Goal: Transaction & Acquisition: Purchase product/service

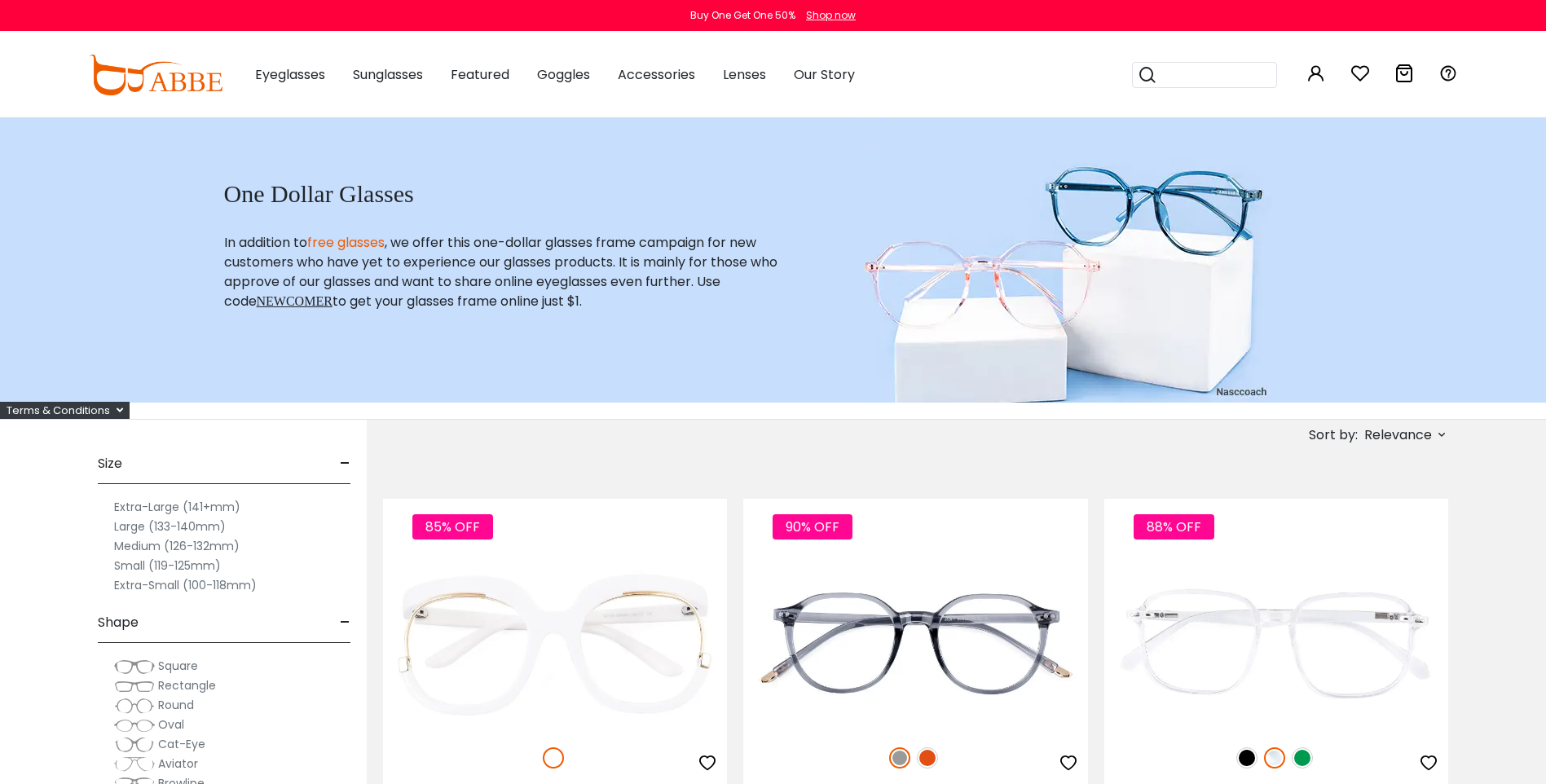
click at [164, 505] on label "Extra-Large (141+mm)" at bounding box center [177, 506] width 127 height 19
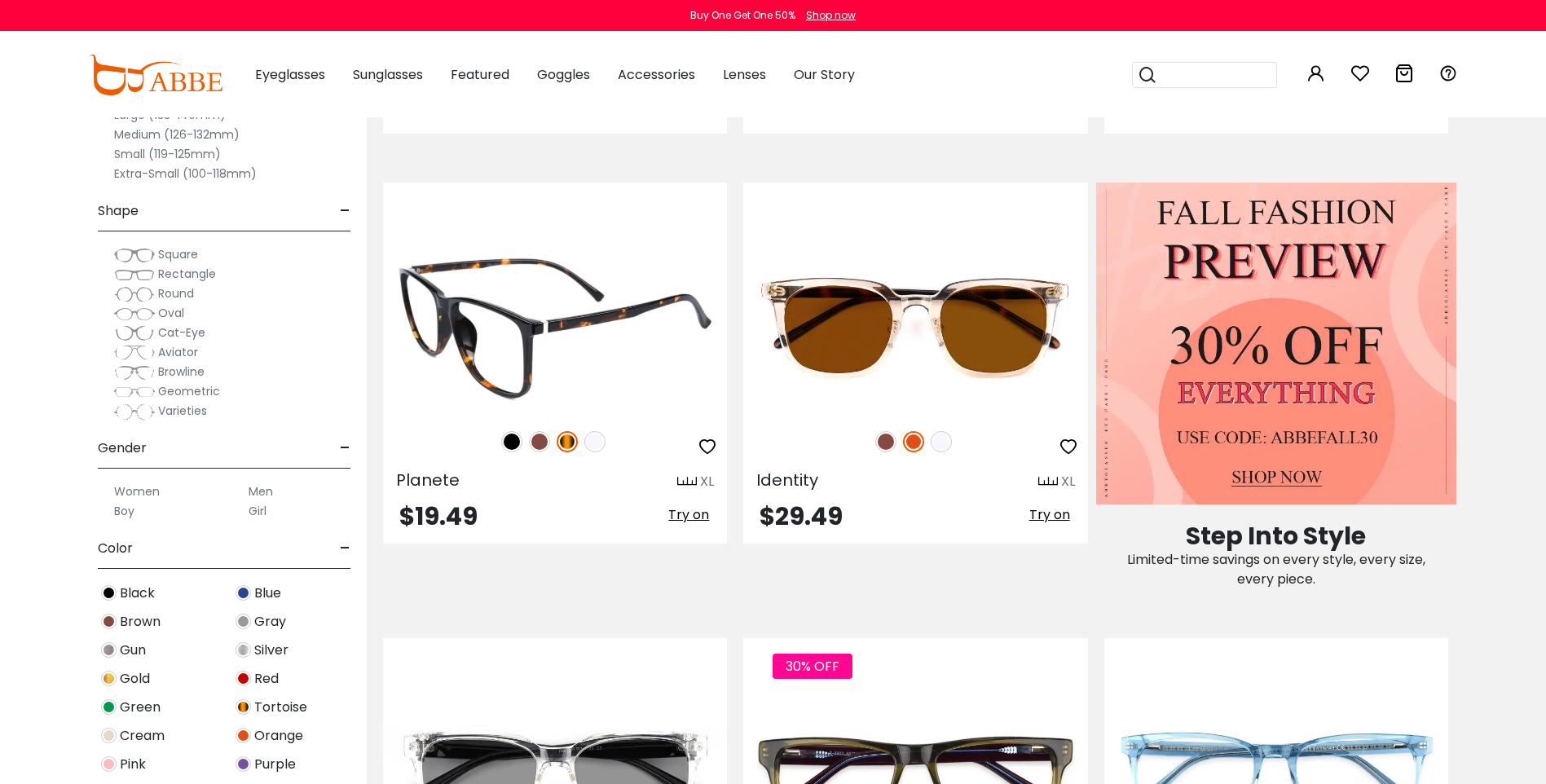
scroll to position [734, 0]
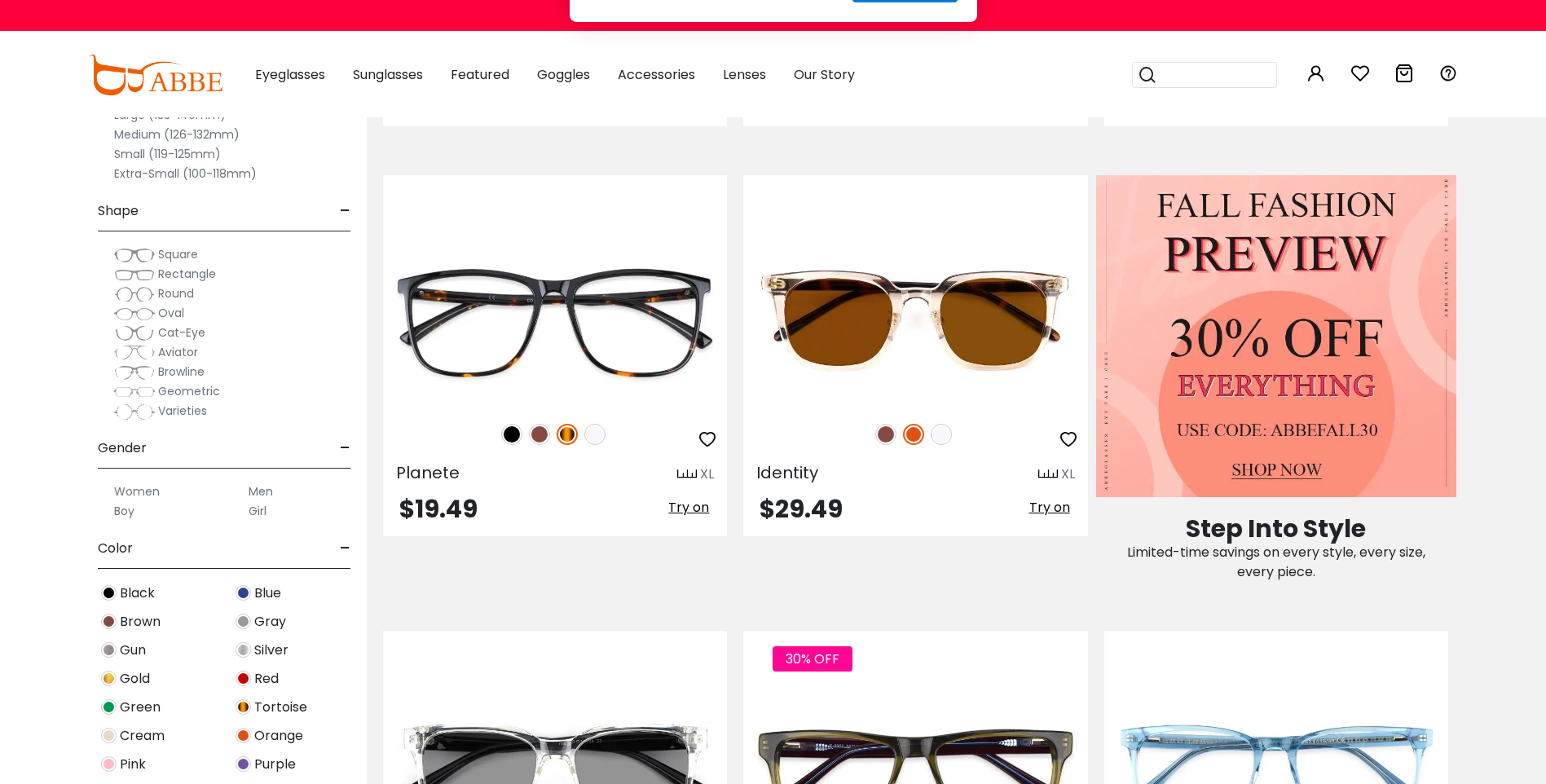
click at [805, 94] on button "Later" at bounding box center [806, 105] width 73 height 40
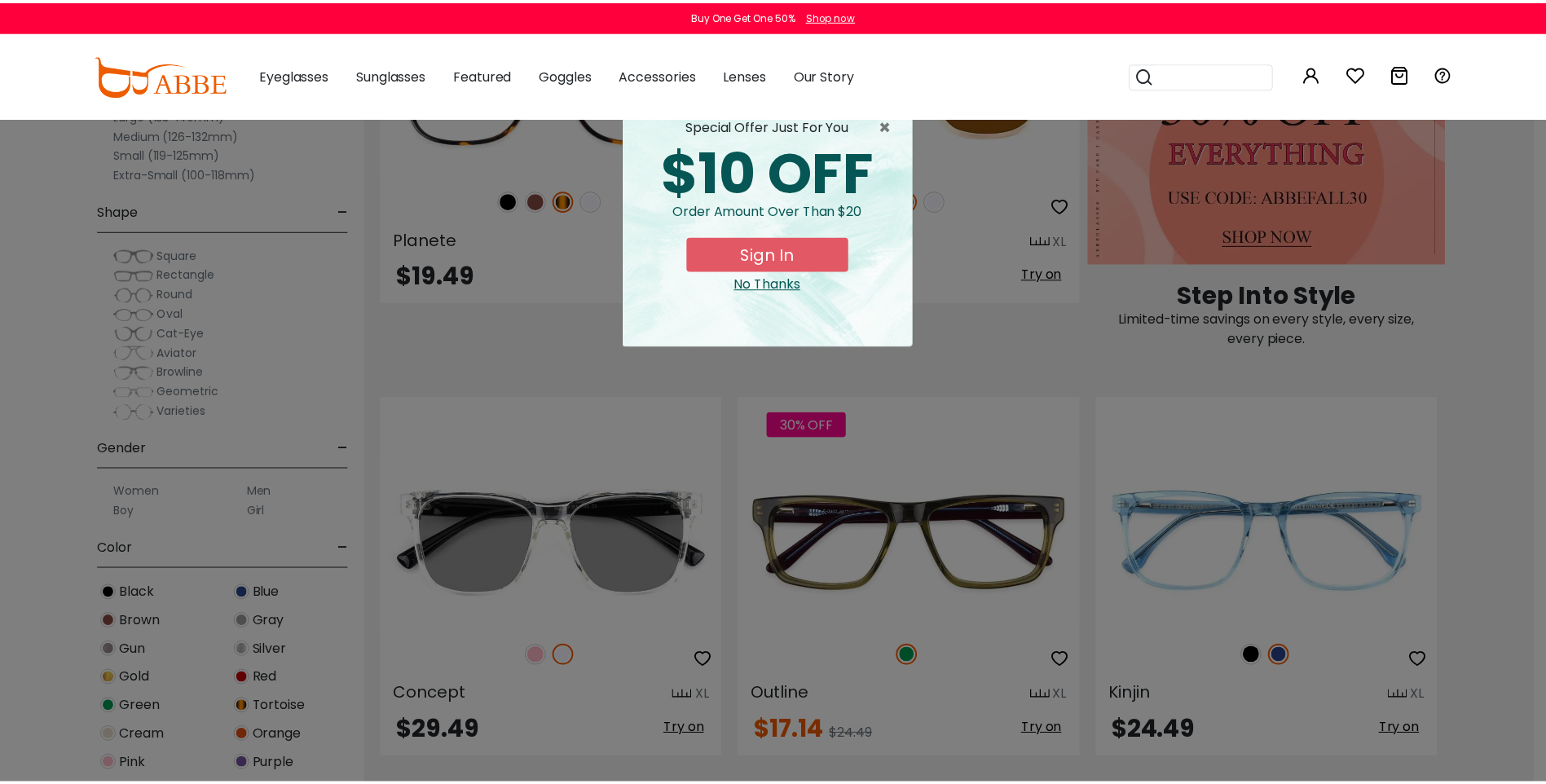
scroll to position [977, 0]
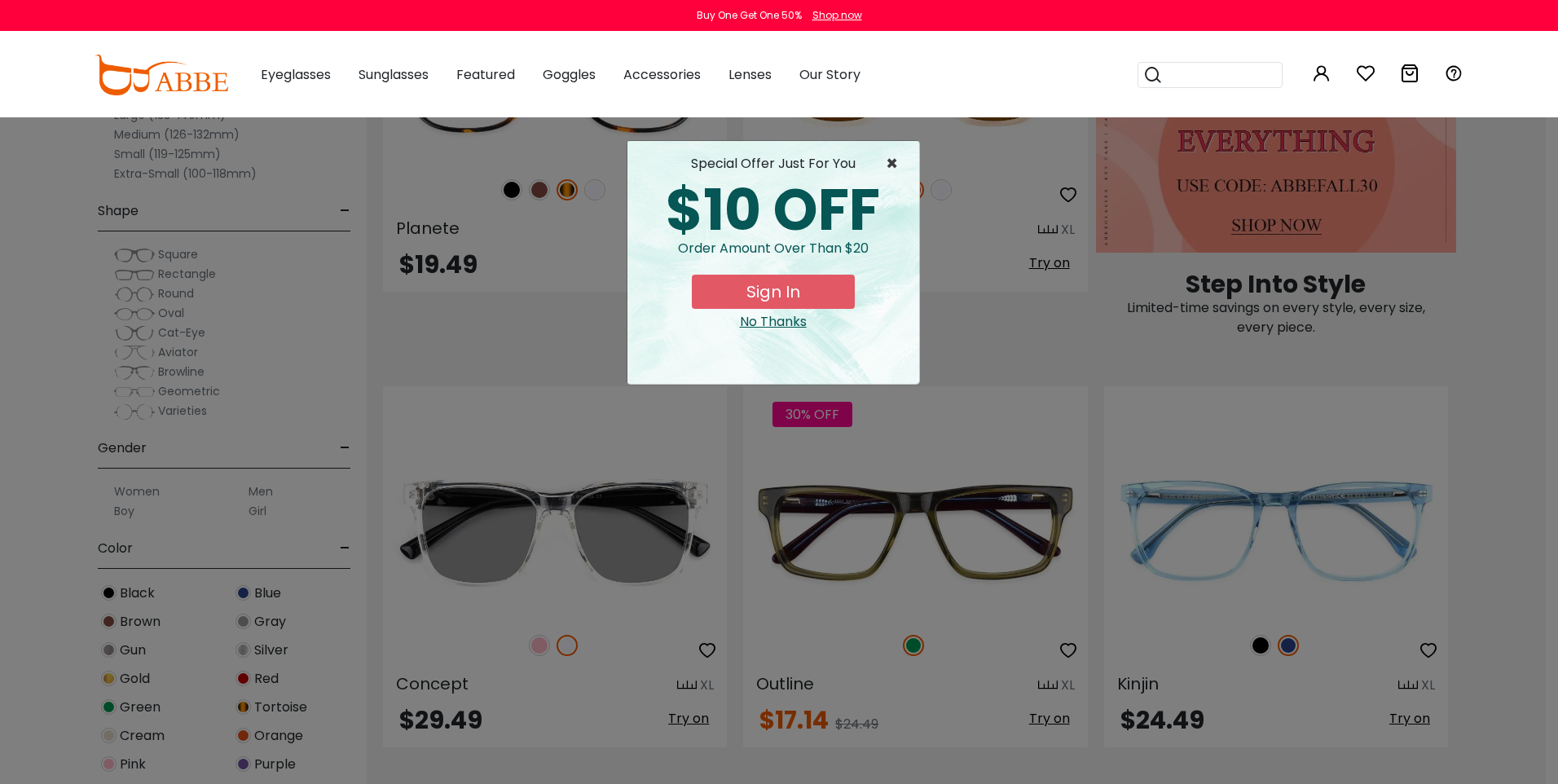
click at [896, 157] on span "×" at bounding box center [896, 163] width 20 height 19
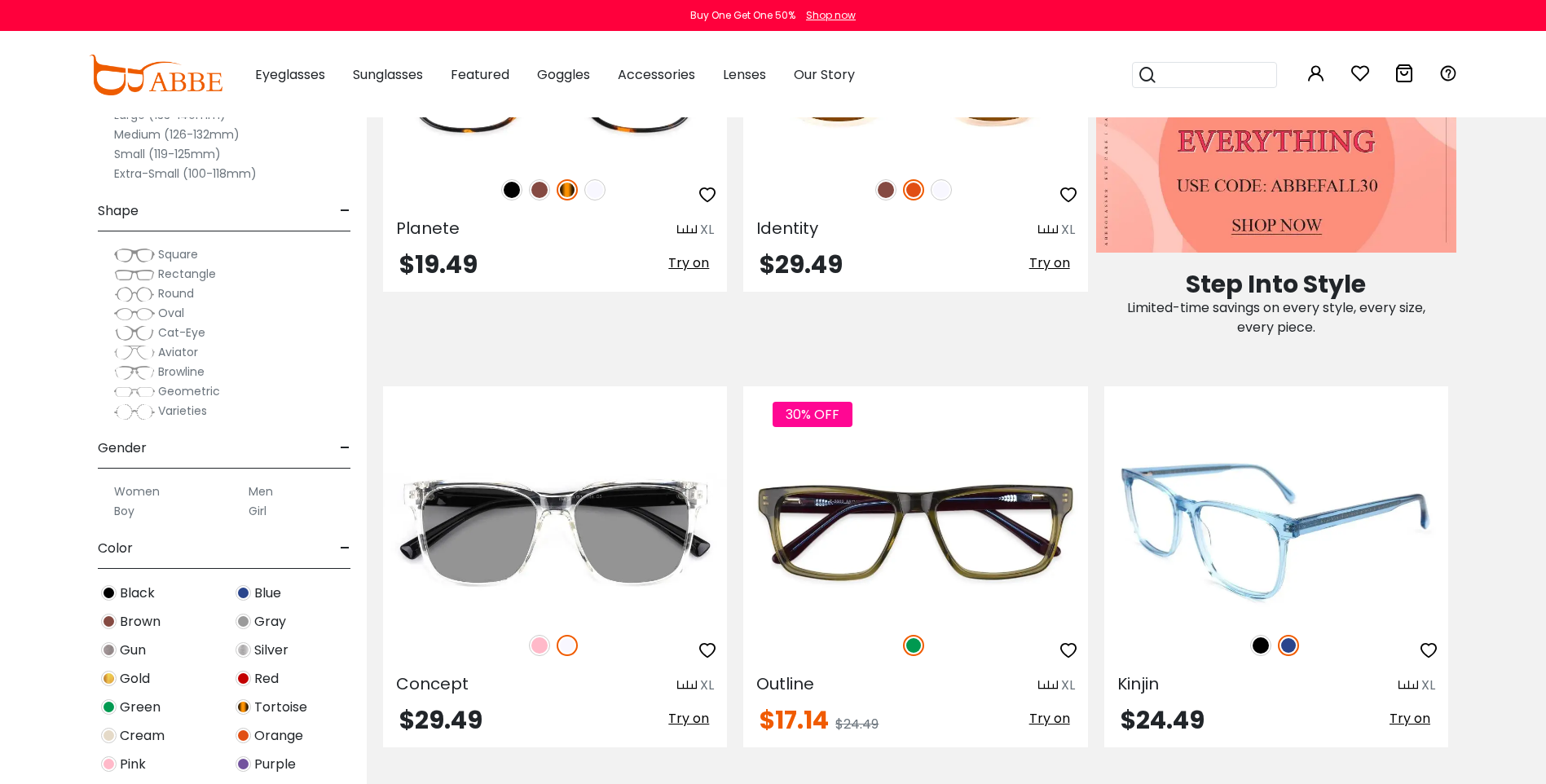
click at [1264, 643] on img at bounding box center [1260, 645] width 21 height 21
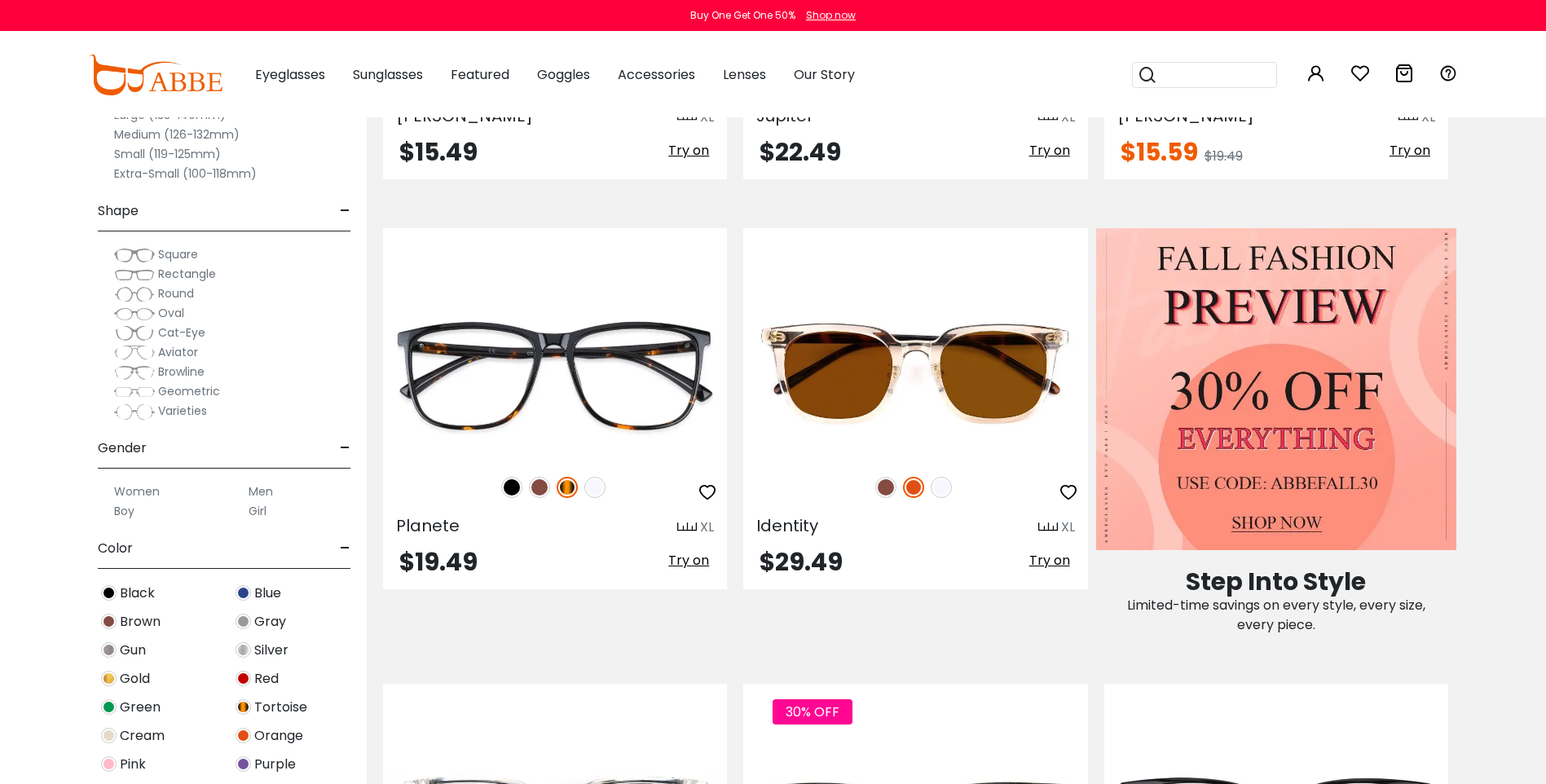
scroll to position [652, 0]
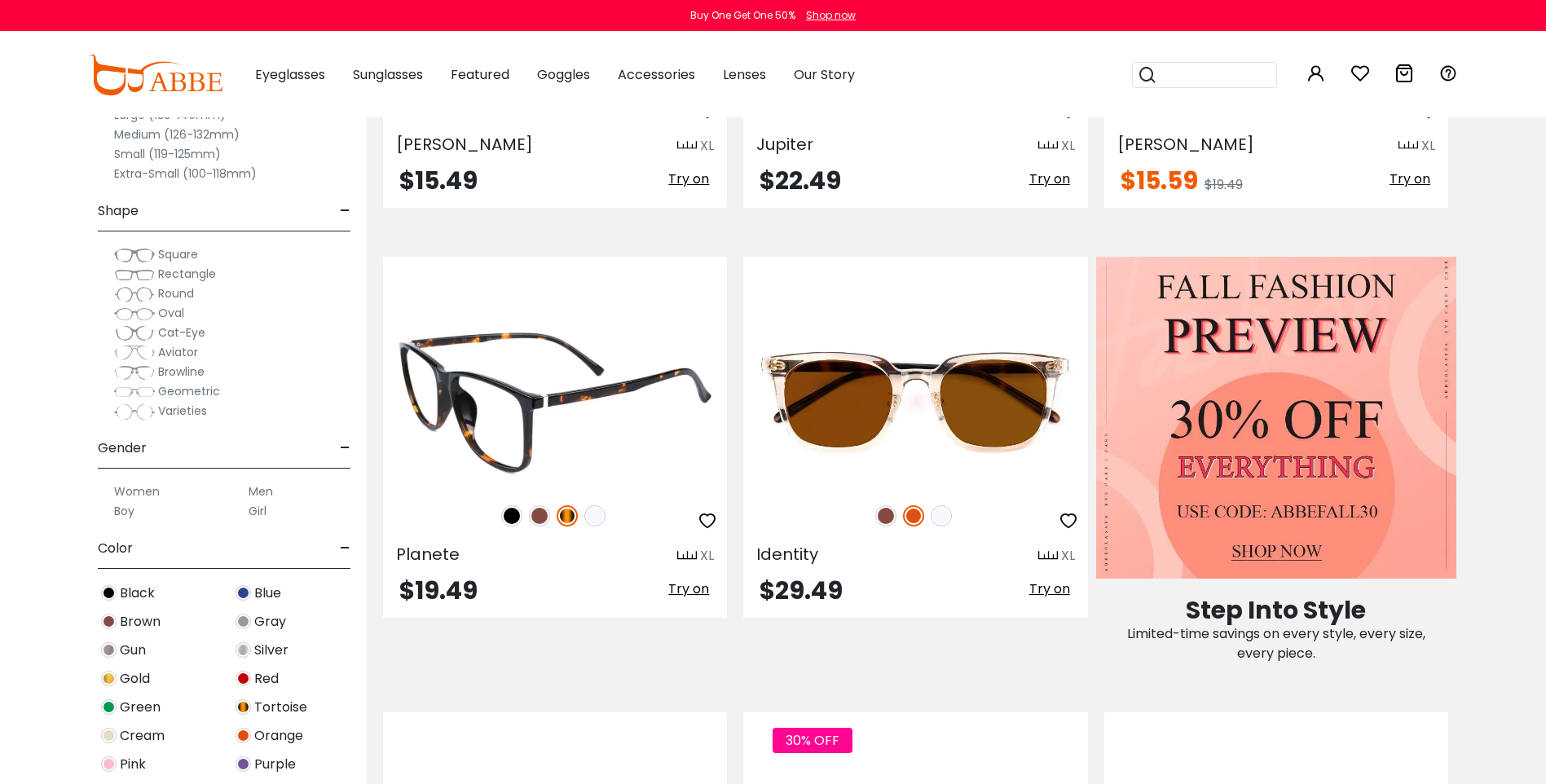
click at [532, 519] on img at bounding box center [539, 515] width 21 height 21
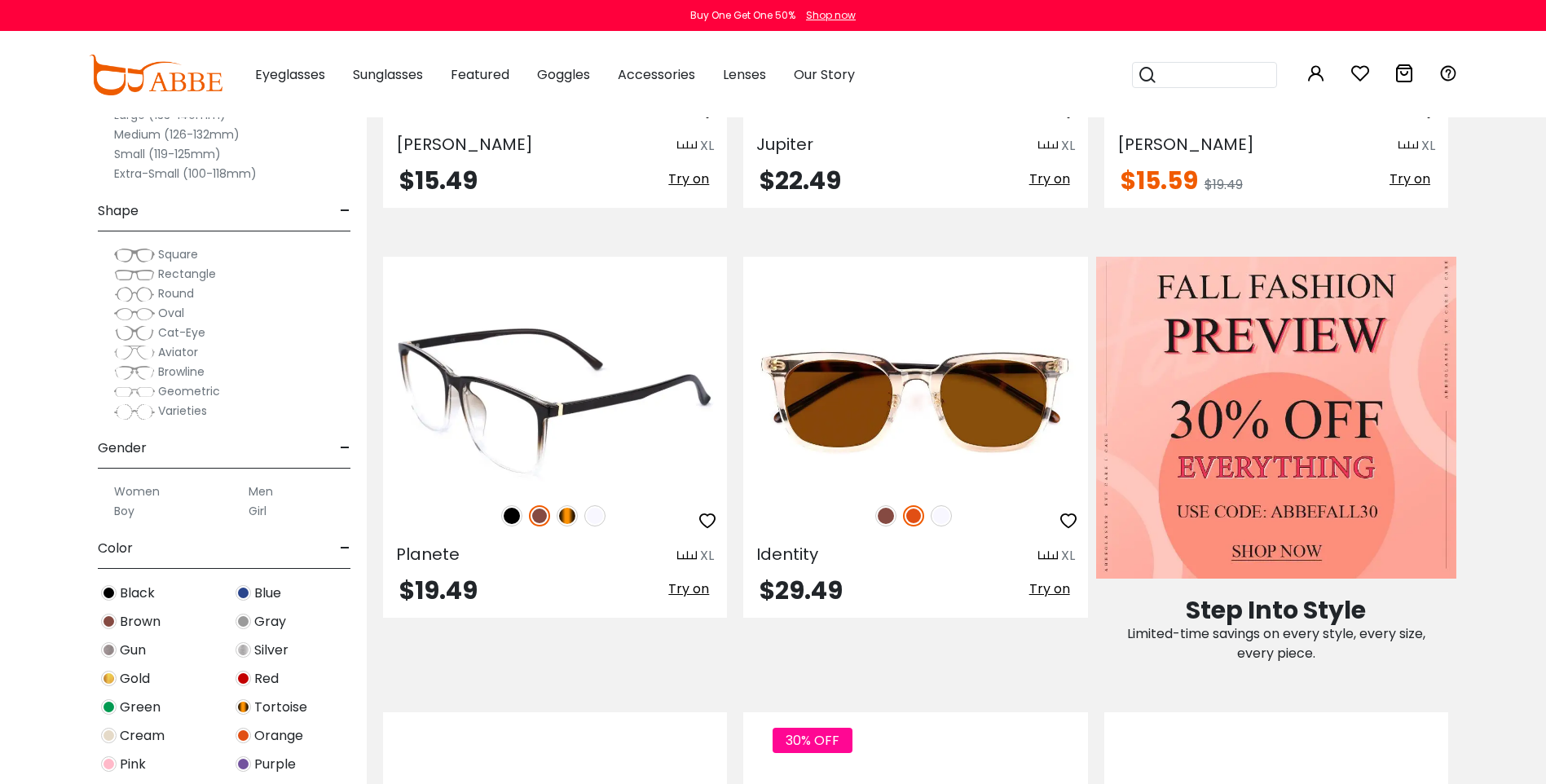
click at [509, 513] on img at bounding box center [511, 515] width 21 height 21
click at [564, 512] on img at bounding box center [567, 515] width 21 height 21
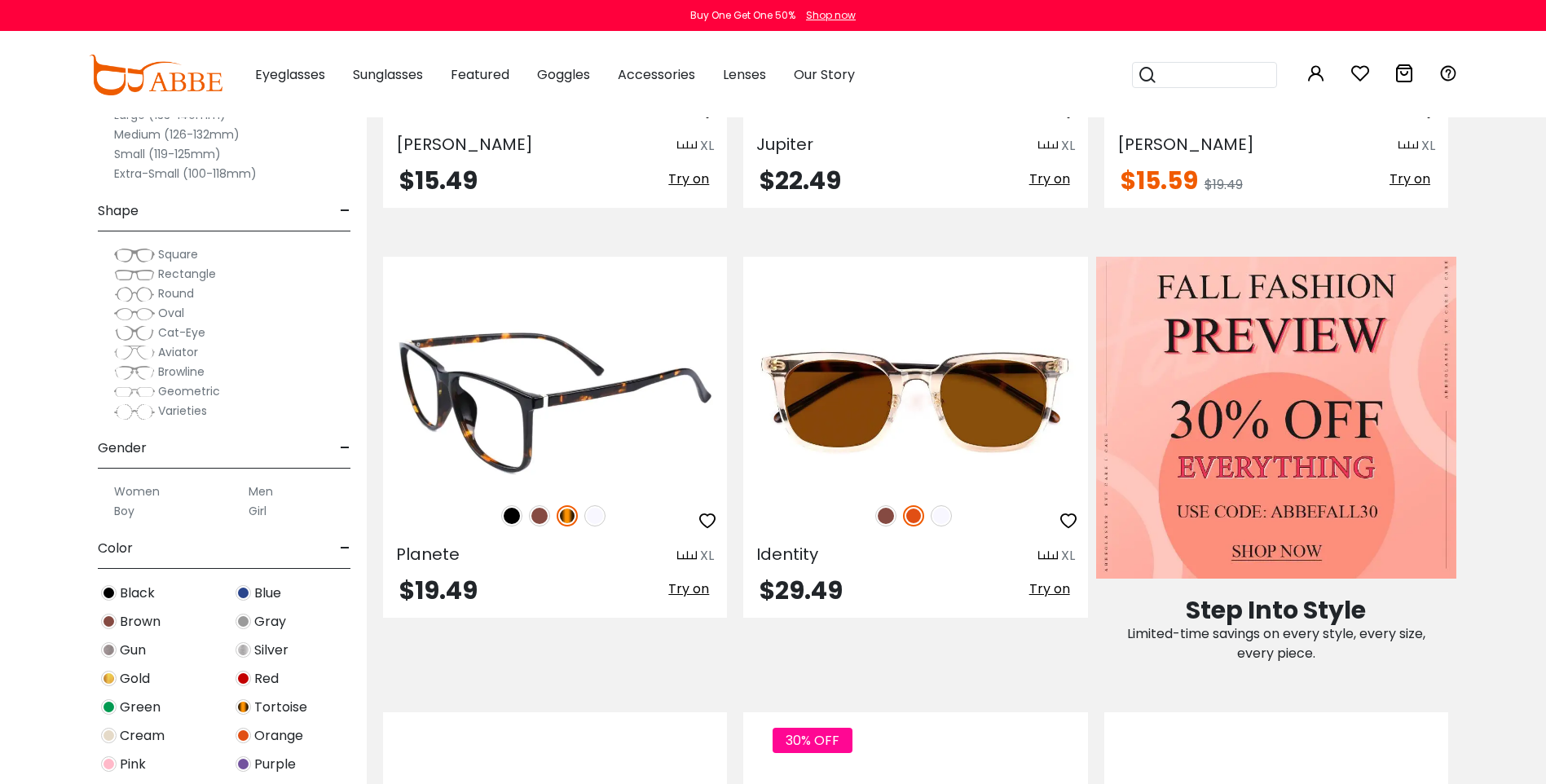
click at [594, 515] on img at bounding box center [594, 515] width 21 height 21
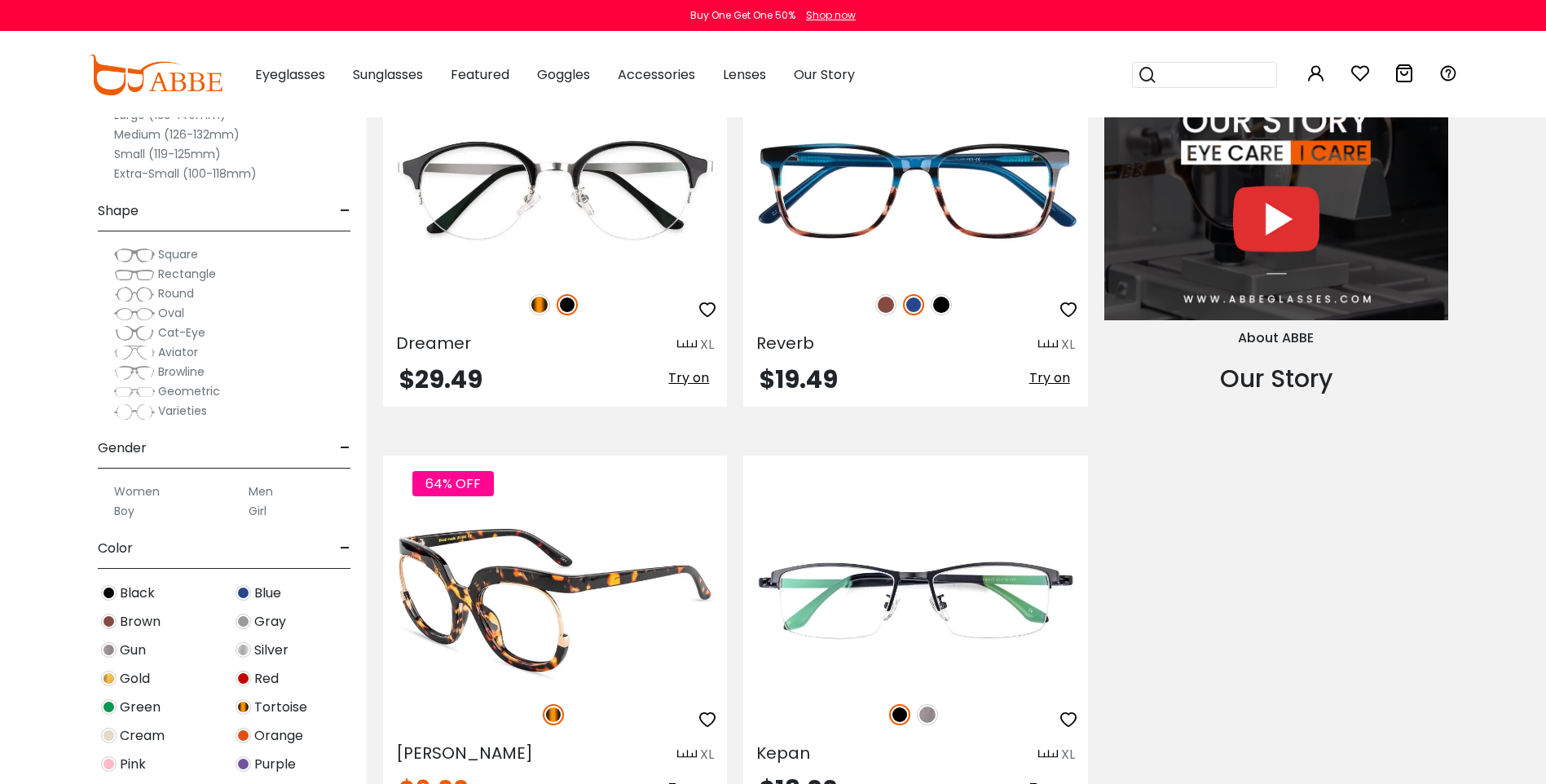
scroll to position [1956, 0]
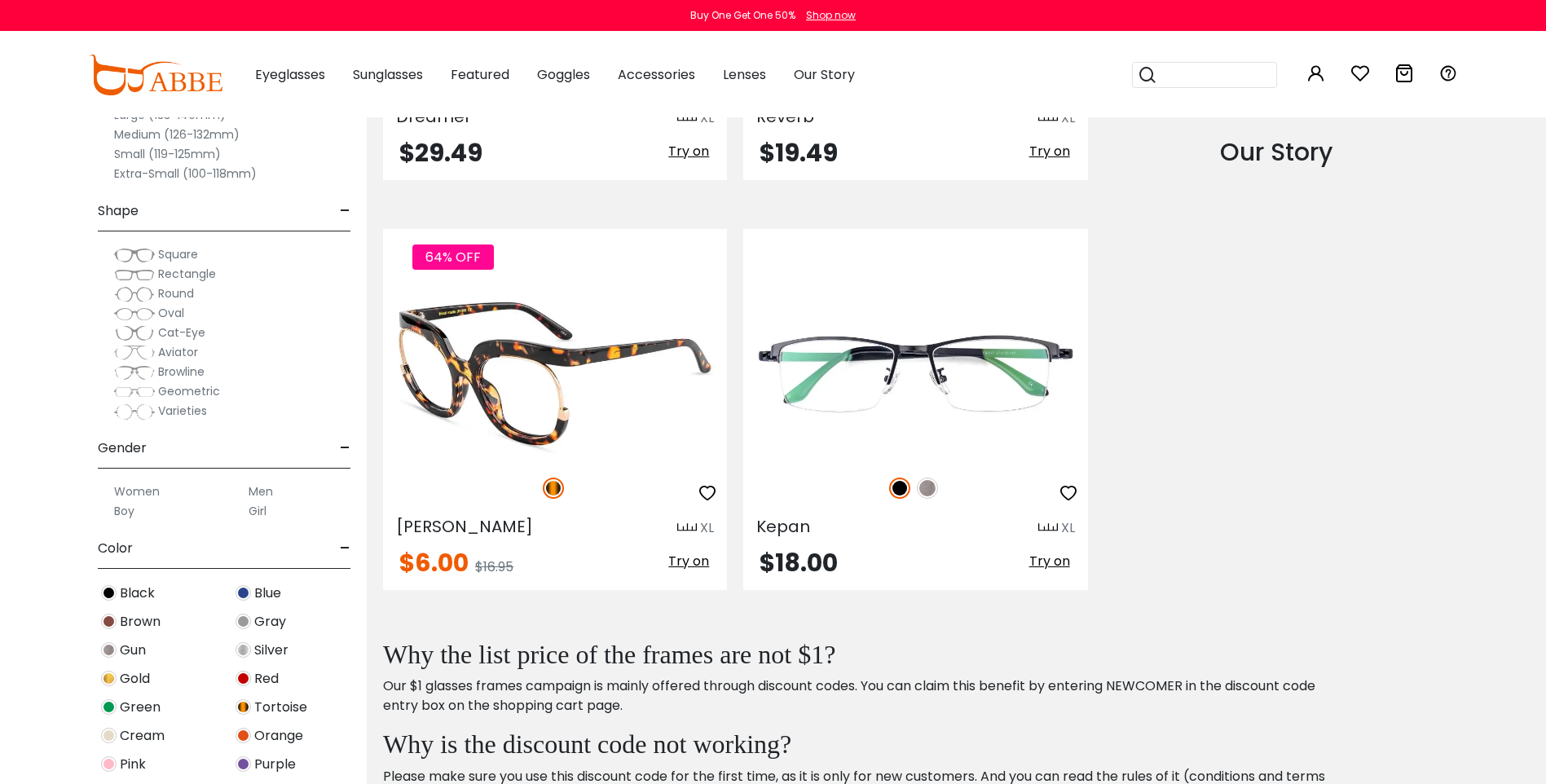
click at [550, 424] on img at bounding box center [555, 373] width 344 height 171
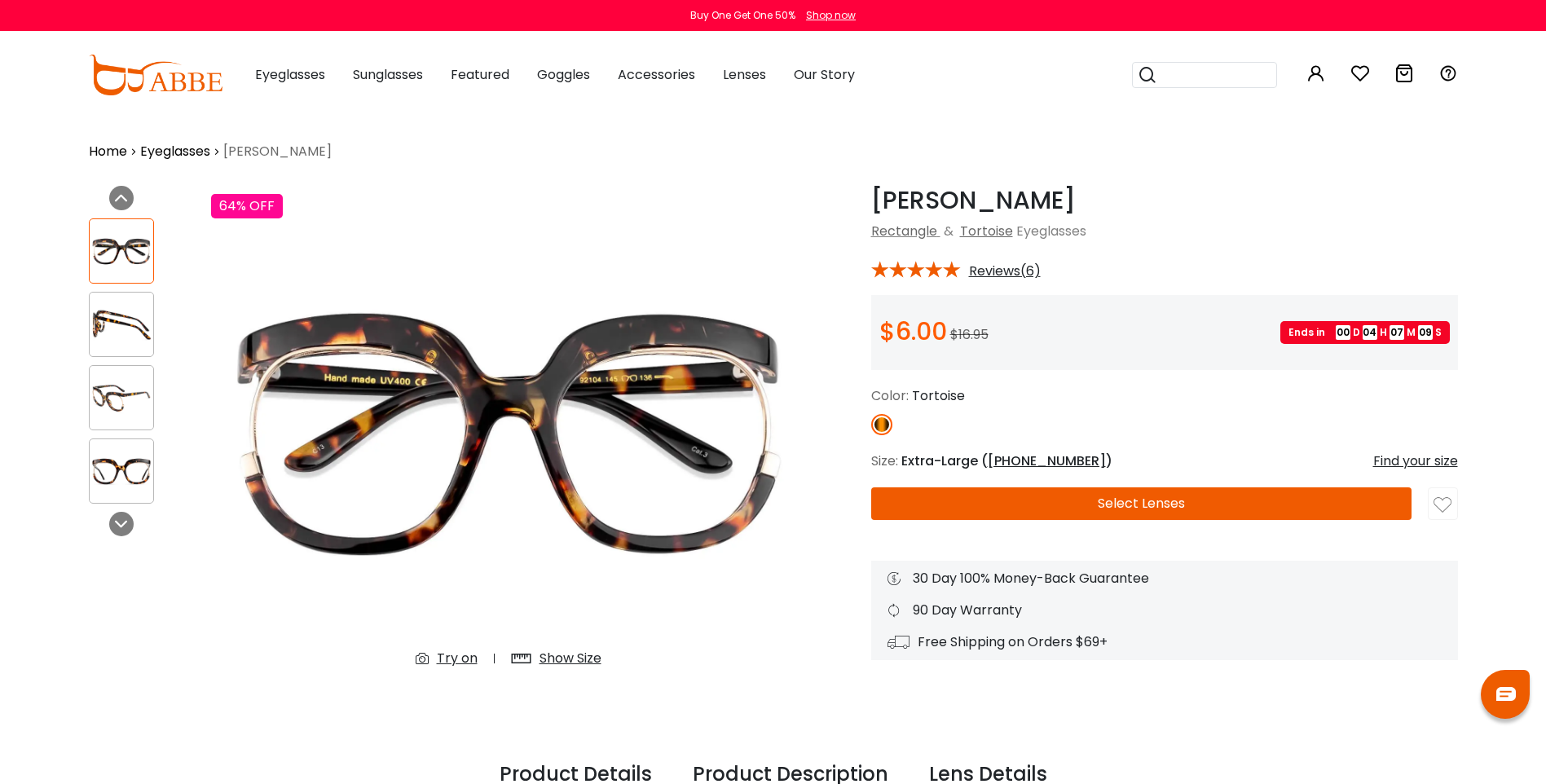
click at [930, 506] on button "Select Lenses" at bounding box center [1141, 503] width 540 height 33
